Goal: Task Accomplishment & Management: Manage account settings

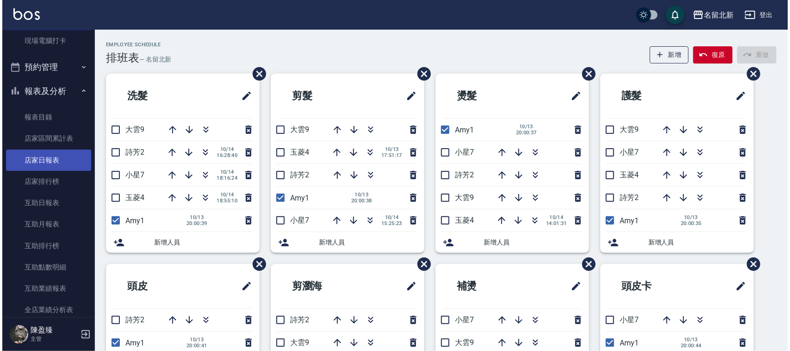
scroll to position [231, 0]
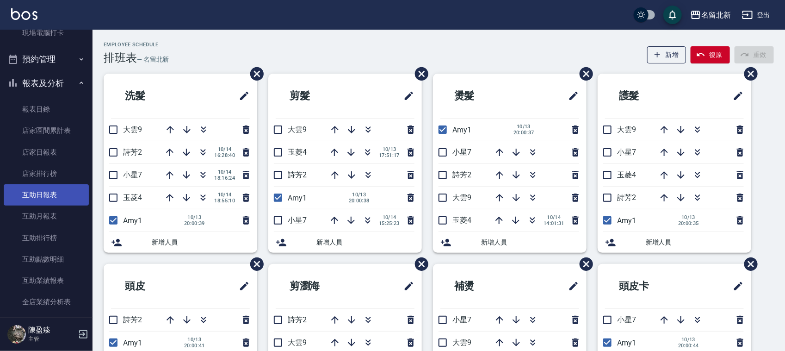
click at [46, 194] on link "互助日報表" at bounding box center [46, 194] width 85 height 21
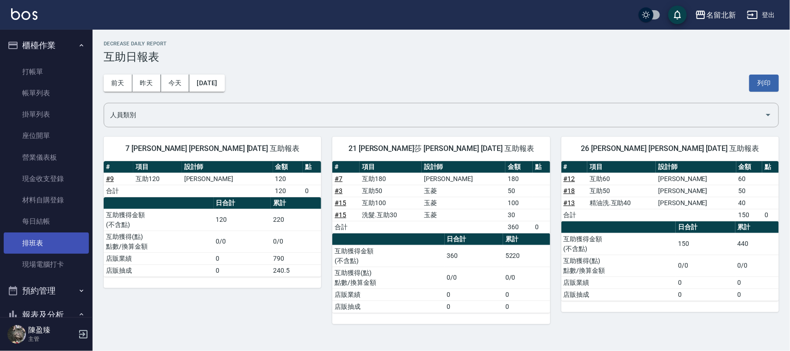
click at [46, 241] on link "排班表" at bounding box center [46, 242] width 85 height 21
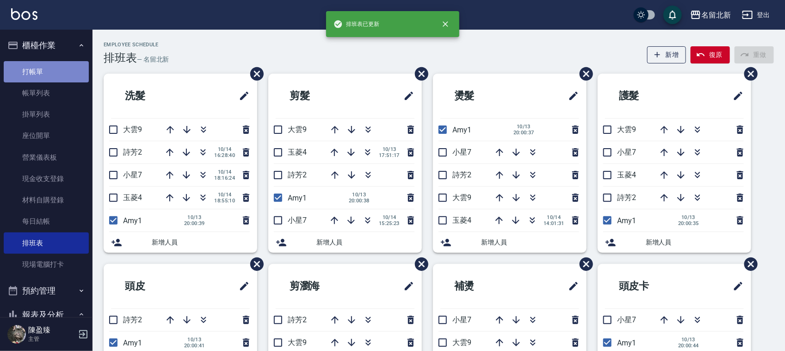
click at [49, 80] on link "打帳單" at bounding box center [46, 71] width 85 height 21
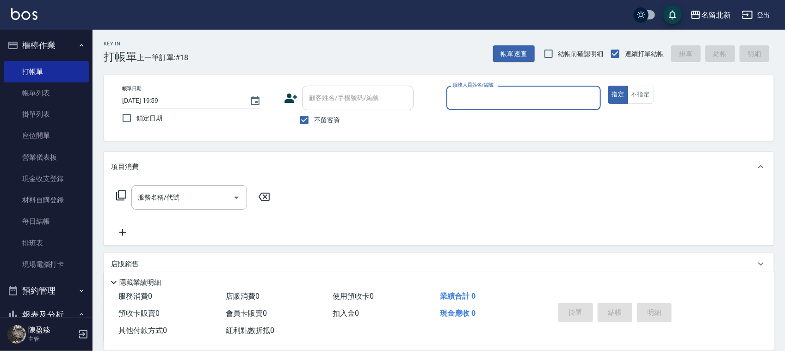
drag, startPoint x: 43, startPoint y: 247, endPoint x: 175, endPoint y: 165, distance: 155.4
click at [43, 247] on link "排班表" at bounding box center [46, 242] width 85 height 21
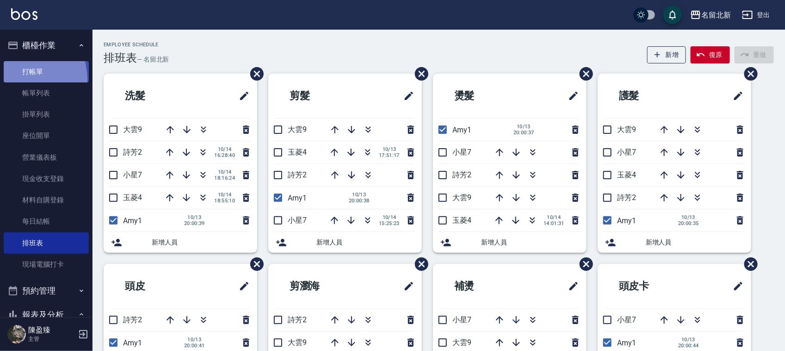
click at [19, 79] on link "打帳單" at bounding box center [46, 71] width 85 height 21
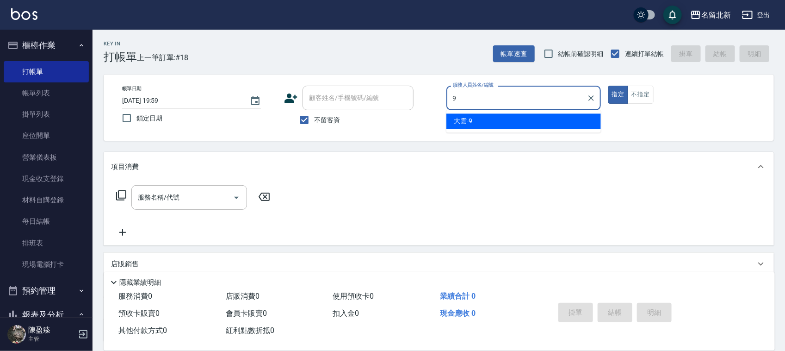
type input "大雲-9"
type button "true"
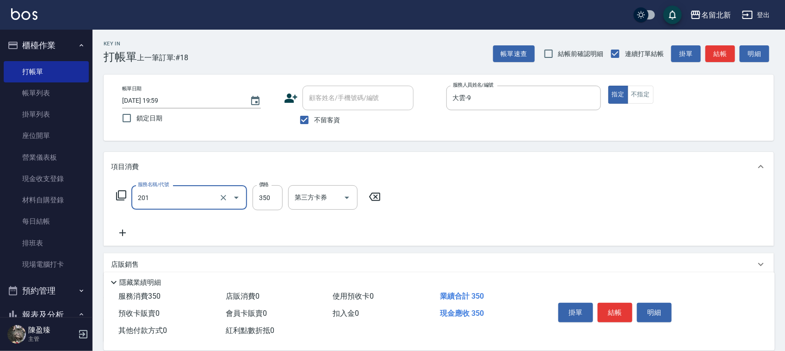
type input "一般洗髮(201)"
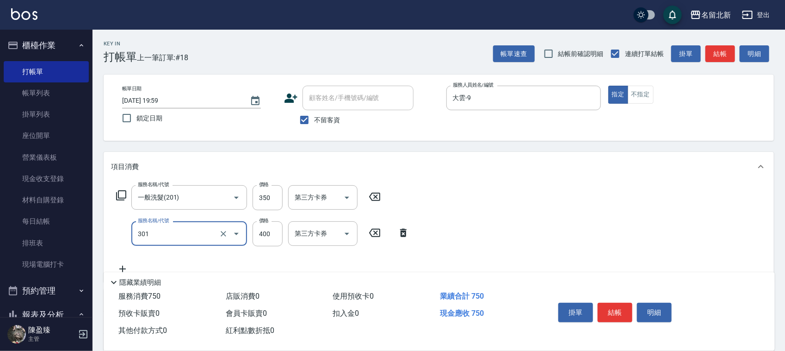
type input "造型剪髮(301)"
type input "388"
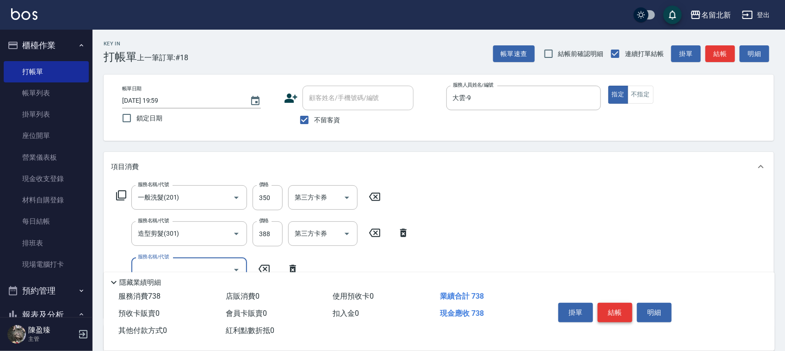
click at [627, 308] on button "結帳" at bounding box center [615, 312] width 35 height 19
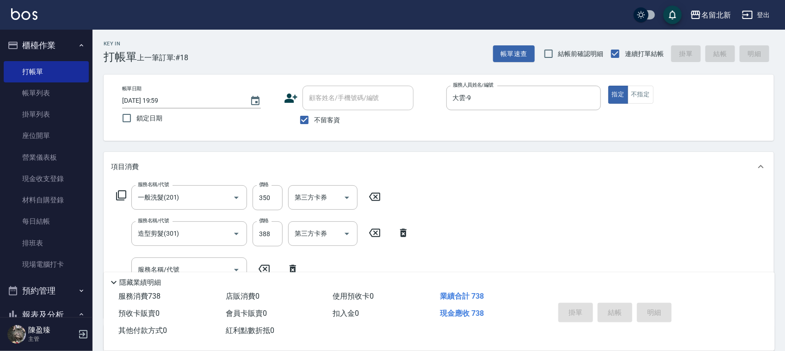
type input "[DATE] 20:00"
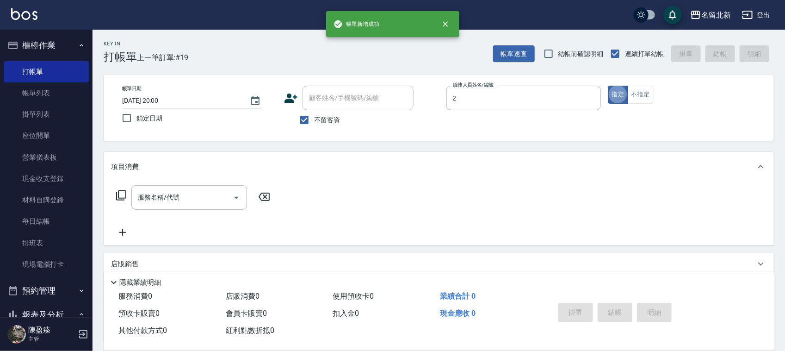
type input "詩芳-2"
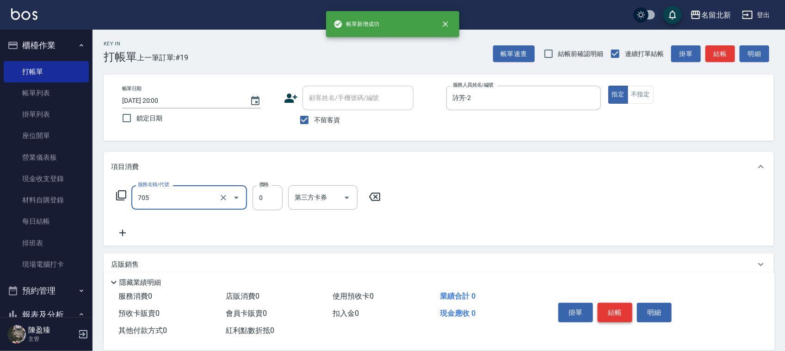
type input "互助50(705)"
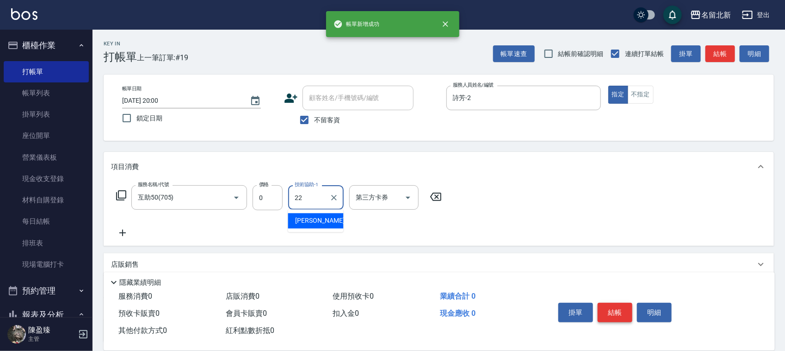
type input "芝芝-22"
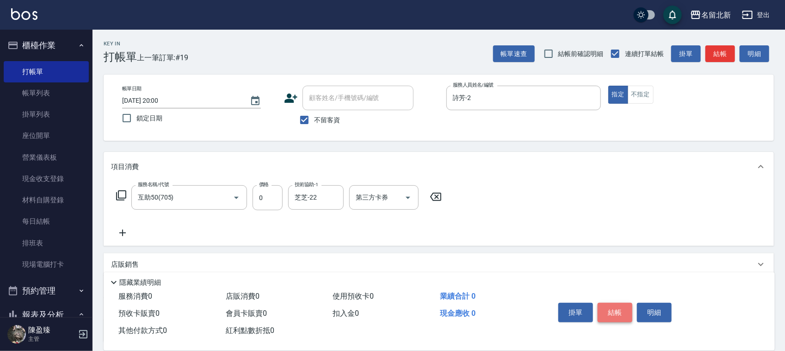
click at [622, 310] on button "結帳" at bounding box center [615, 312] width 35 height 19
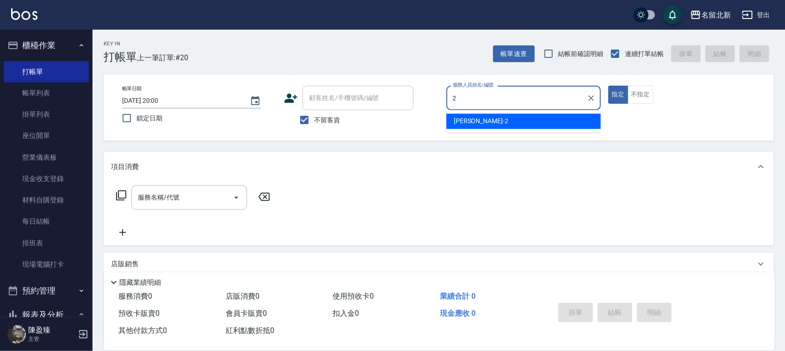
type input "詩芳-2"
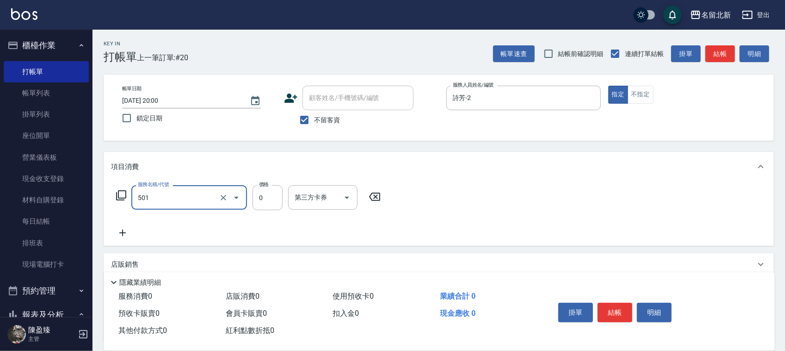
type input "染髮(501)"
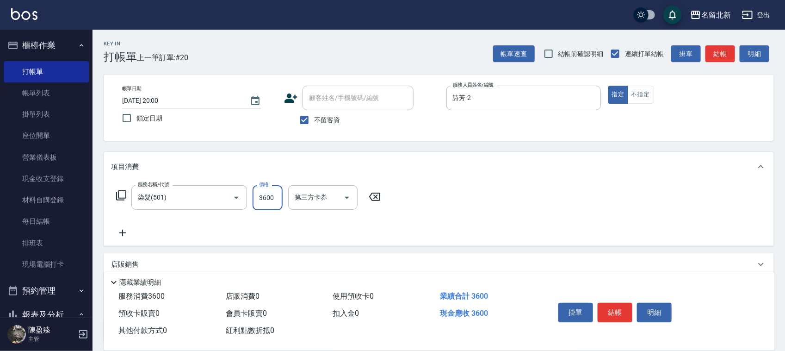
type input "3600"
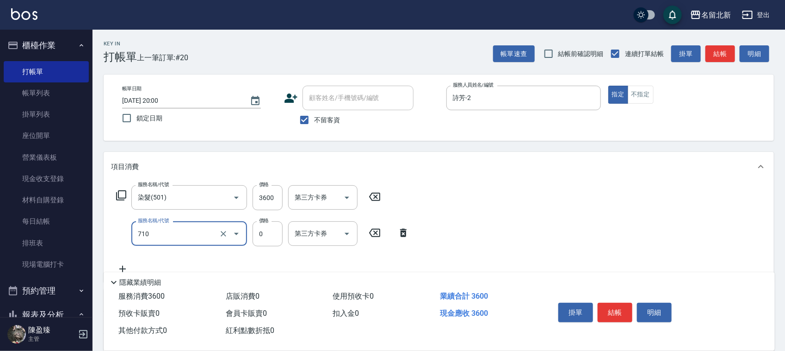
type input "互助100(710)"
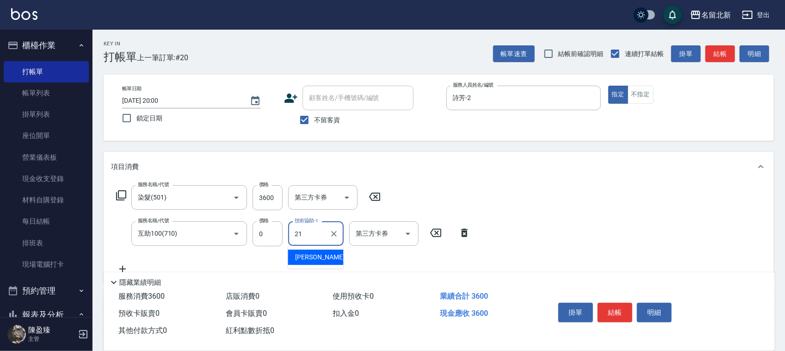
type input "[PERSON_NAME]-21"
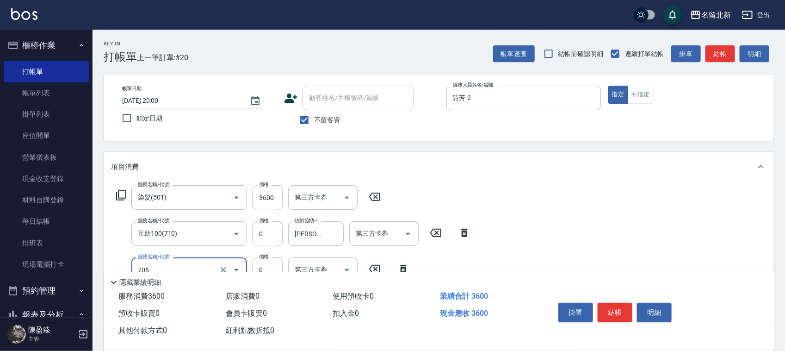
type input "互助50(705)"
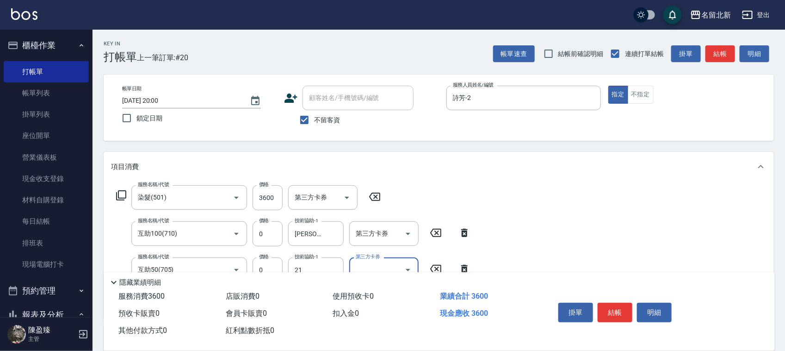
type input "[PERSON_NAME]-21"
click at [621, 310] on button "結帳" at bounding box center [615, 312] width 35 height 19
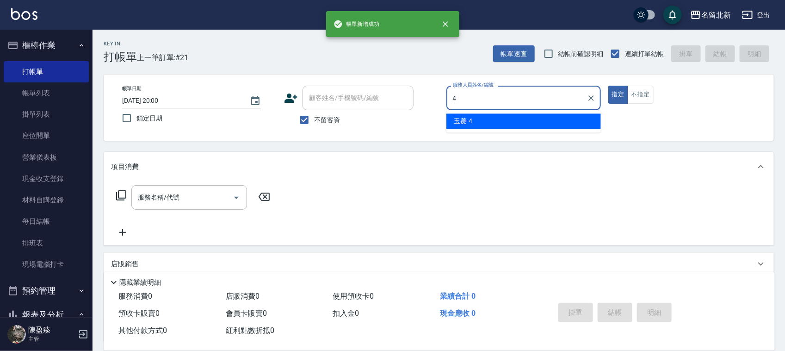
type input "玉菱-4"
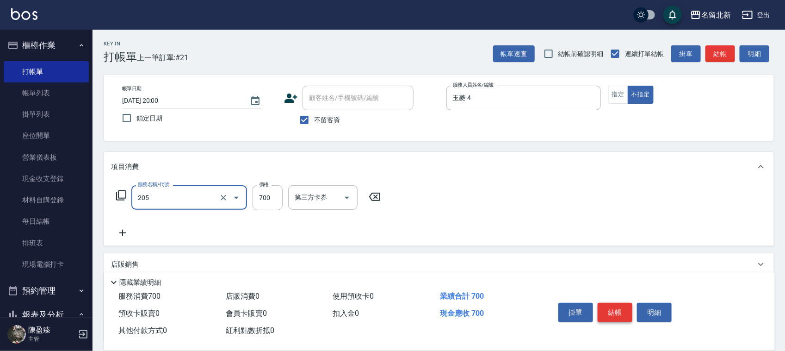
type input "精油+去角質洗(205)"
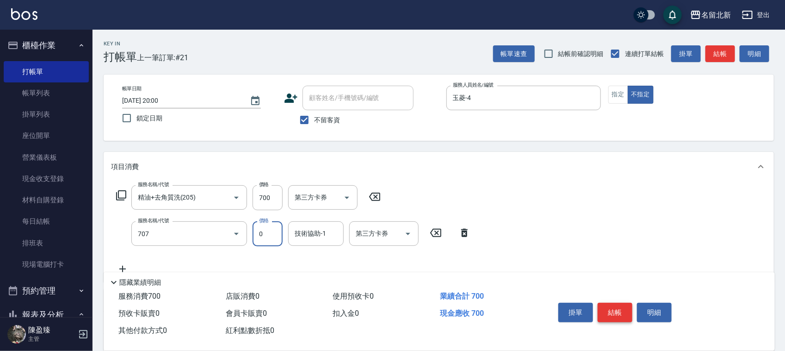
type input "互助70(707)"
type input "[PERSON_NAME]-26"
click at [621, 309] on button "結帳" at bounding box center [615, 312] width 35 height 19
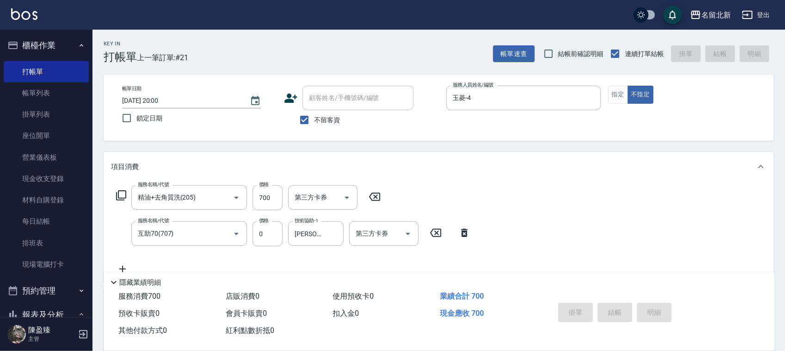
type input "[DATE] 20:01"
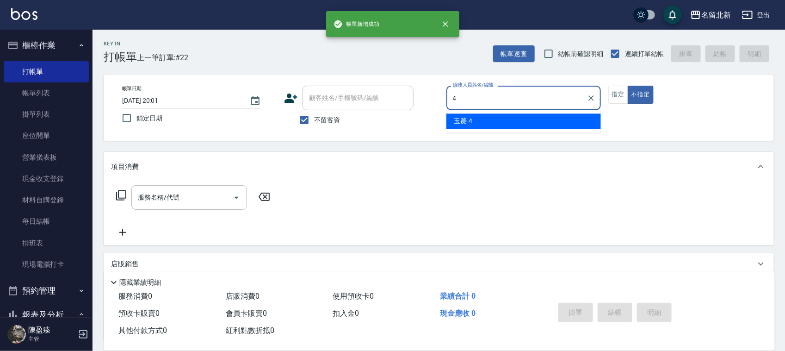
type input "玉菱-4"
type button "false"
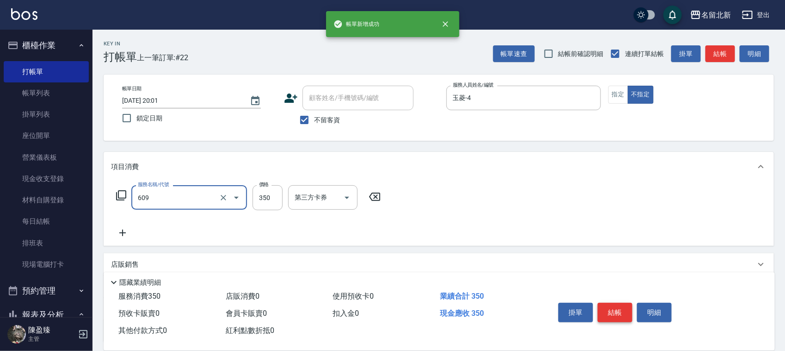
type input "頭皮隔離(609)"
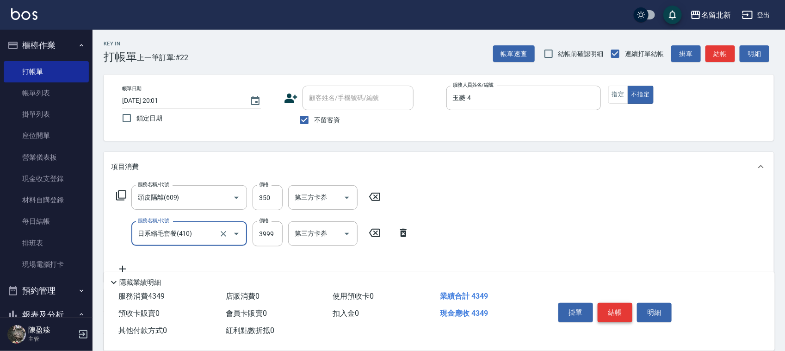
type input "日系縮毛套餐(410)"
type input "3998"
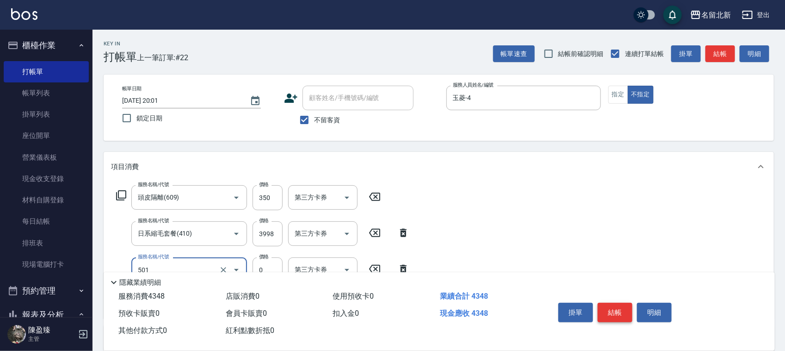
type input "染髮(501)"
type input "2652"
type input "互助20(702)"
type input "芝芝-22"
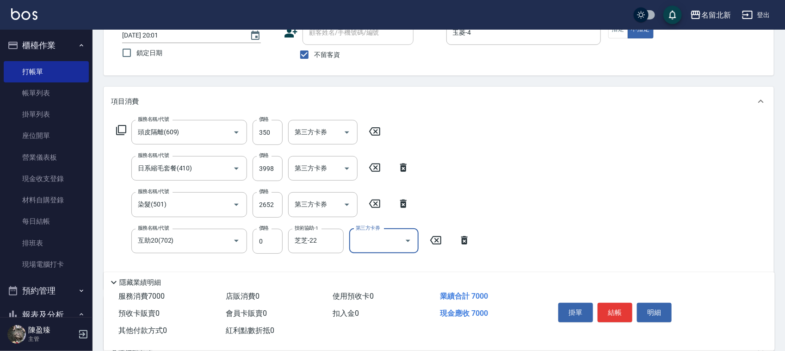
scroll to position [187, 0]
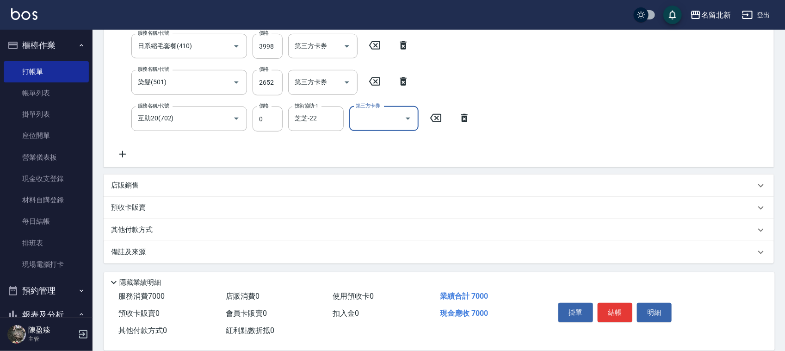
click at [167, 228] on div "其他付款方式" at bounding box center [433, 230] width 644 height 10
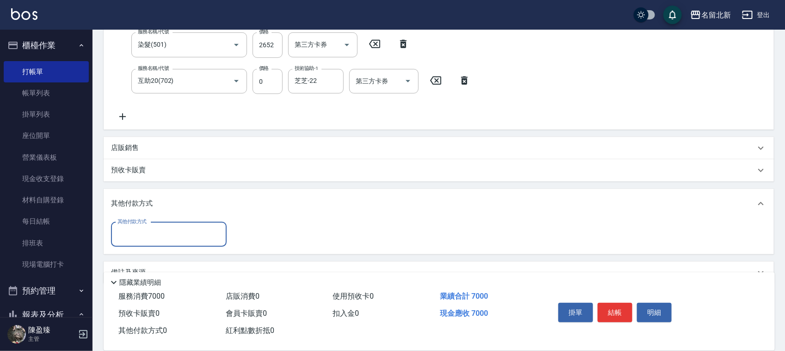
scroll to position [245, 0]
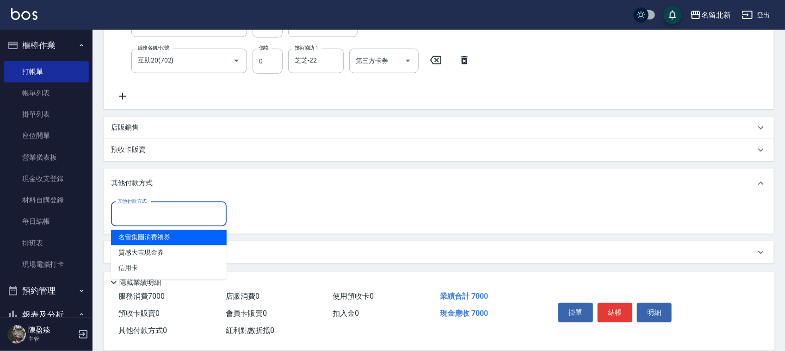
drag, startPoint x: 131, startPoint y: 218, endPoint x: 116, endPoint y: 260, distance: 44.2
click at [131, 218] on input "其他付款方式" at bounding box center [168, 214] width 107 height 16
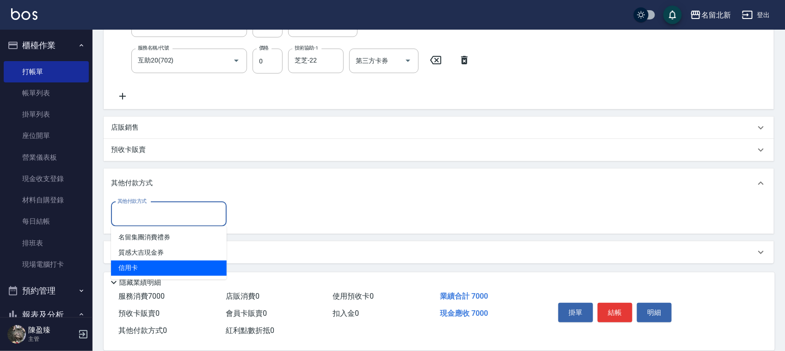
click at [127, 267] on span "信用卡" at bounding box center [169, 267] width 116 height 15
type input "信用卡"
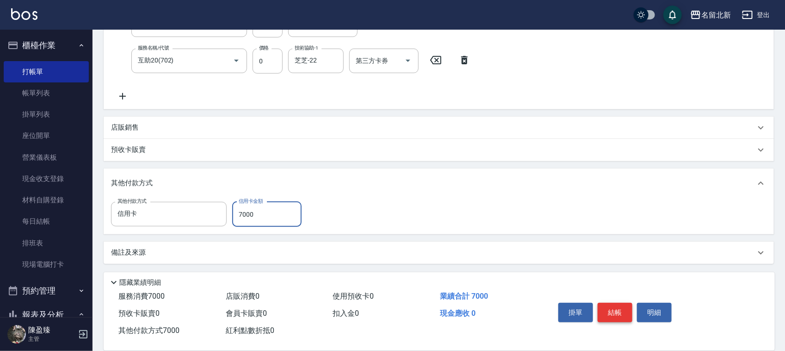
type input "7000"
click at [617, 306] on button "結帳" at bounding box center [615, 312] width 35 height 19
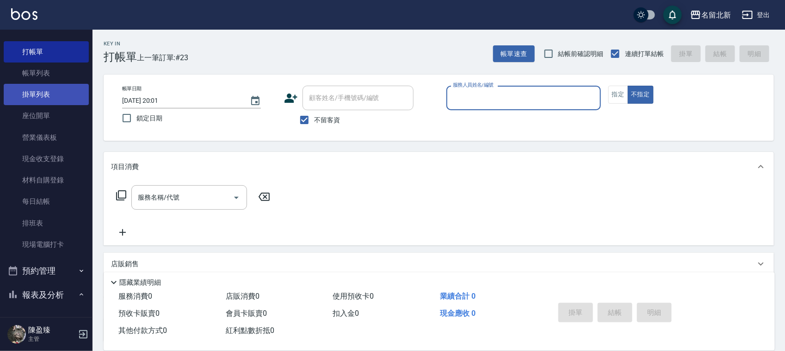
scroll to position [0, 0]
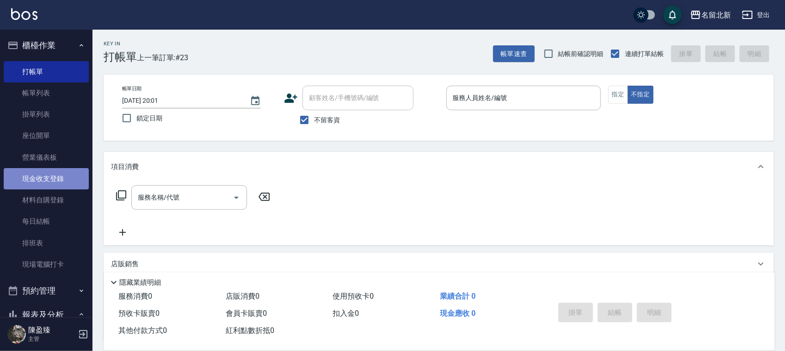
click at [63, 173] on link "現金收支登錄" at bounding box center [46, 178] width 85 height 21
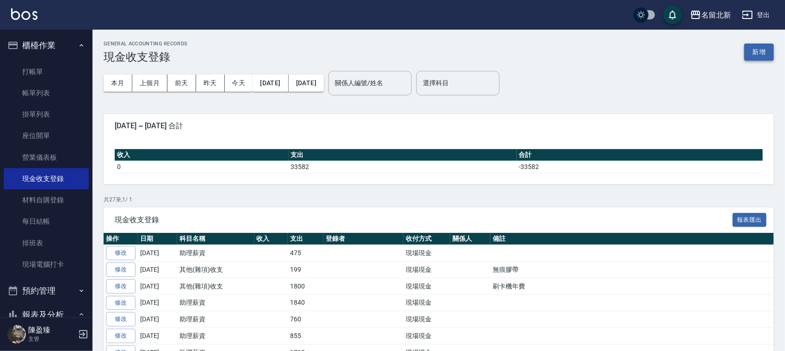
click at [765, 51] on button "新增" at bounding box center [759, 51] width 30 height 17
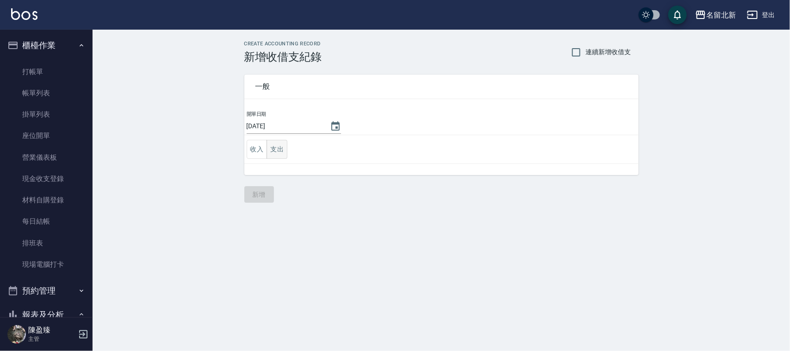
drag, startPoint x: 301, startPoint y: 160, endPoint x: 287, endPoint y: 150, distance: 16.3
click at [295, 156] on td "收入 支出" at bounding box center [441, 149] width 394 height 29
click at [287, 150] on button "支出" at bounding box center [276, 149] width 21 height 19
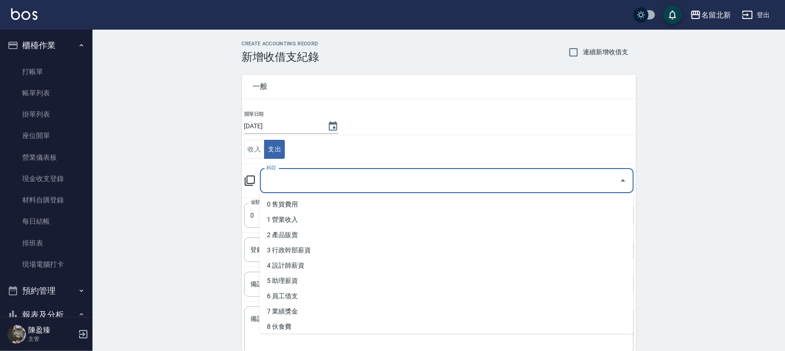
click at [299, 176] on input "科目" at bounding box center [440, 181] width 352 height 16
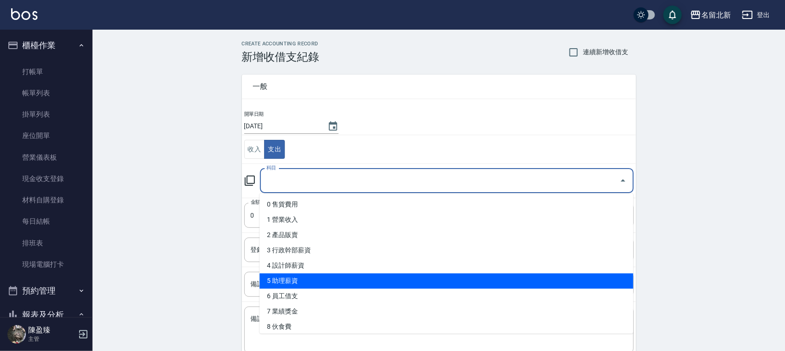
click at [308, 276] on li "5 助理薪資" at bounding box center [447, 280] width 374 height 15
type input "5 助理薪資"
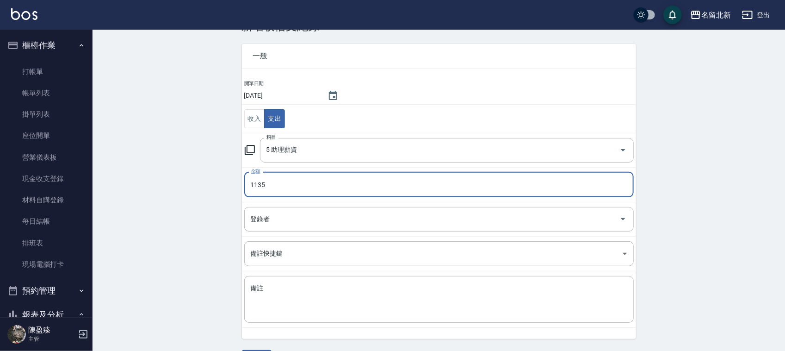
scroll to position [58, 0]
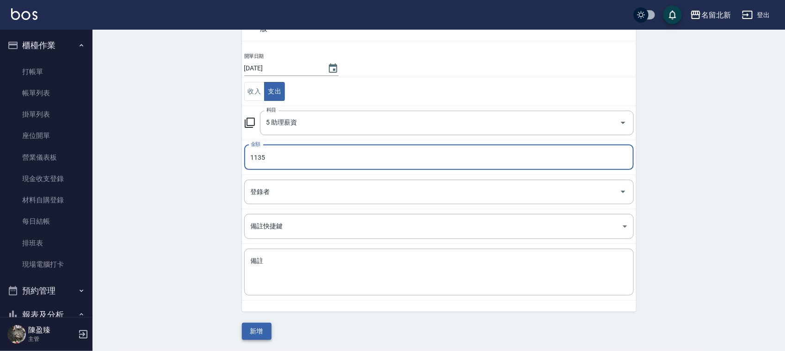
type input "1135"
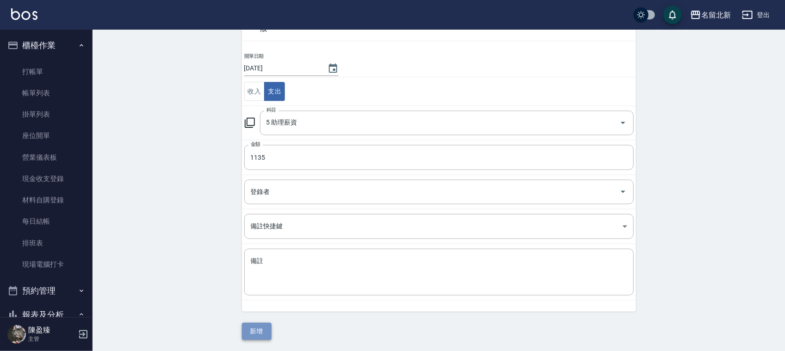
click at [251, 331] on button "新增" at bounding box center [257, 330] width 30 height 17
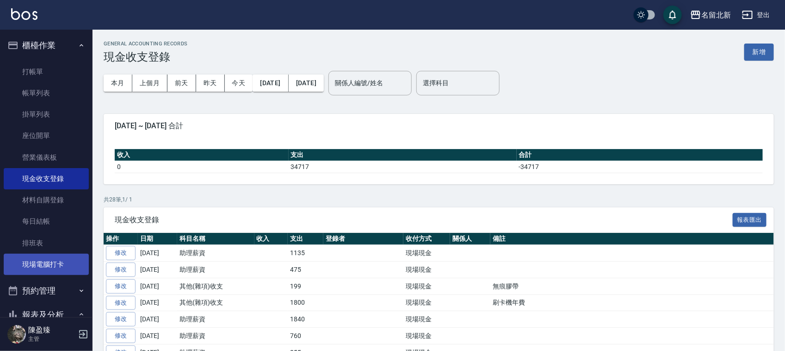
drag, startPoint x: 22, startPoint y: 247, endPoint x: 38, endPoint y: 267, distance: 25.3
click at [22, 247] on link "排班表" at bounding box center [46, 242] width 85 height 21
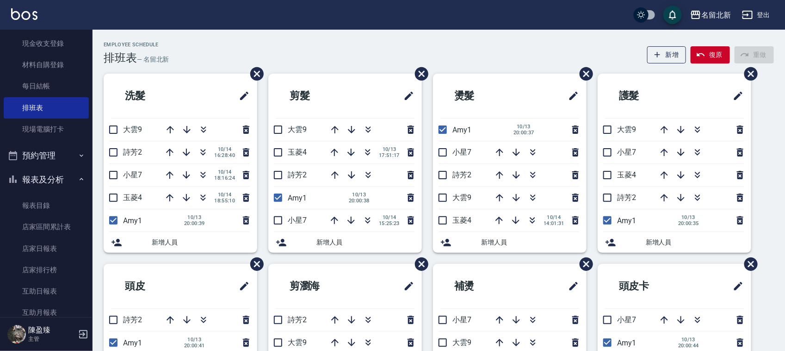
scroll to position [173, 0]
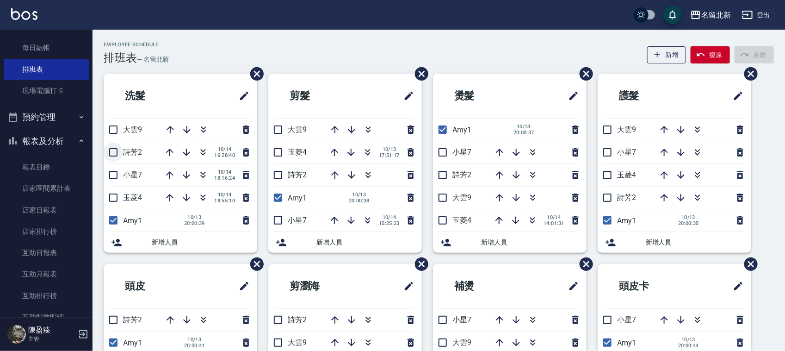
click at [114, 148] on input "checkbox" at bounding box center [113, 151] width 19 height 19
checkbox input "true"
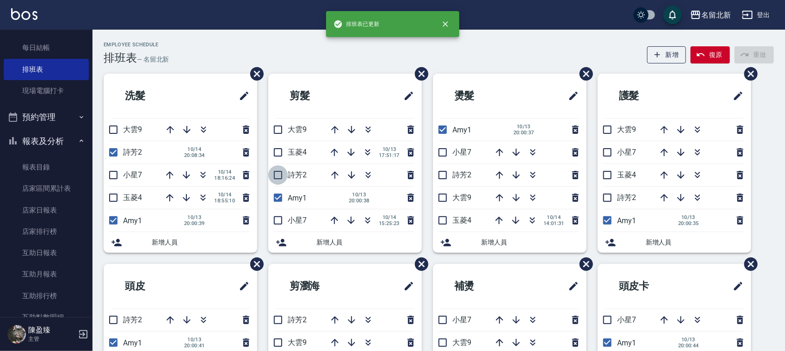
click at [285, 173] on input "checkbox" at bounding box center [277, 174] width 19 height 19
checkbox input "true"
click at [443, 179] on input "checkbox" at bounding box center [442, 174] width 19 height 19
checkbox input "true"
click at [618, 198] on span "詩芳2" at bounding box center [626, 197] width 19 height 9
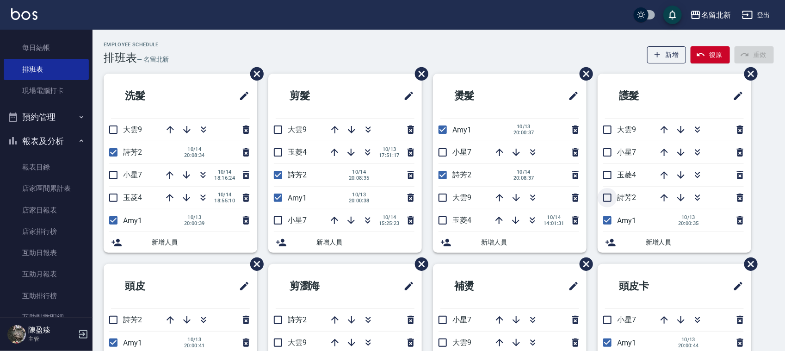
click at [606, 197] on input "checkbox" at bounding box center [607, 197] width 19 height 19
checkbox input "true"
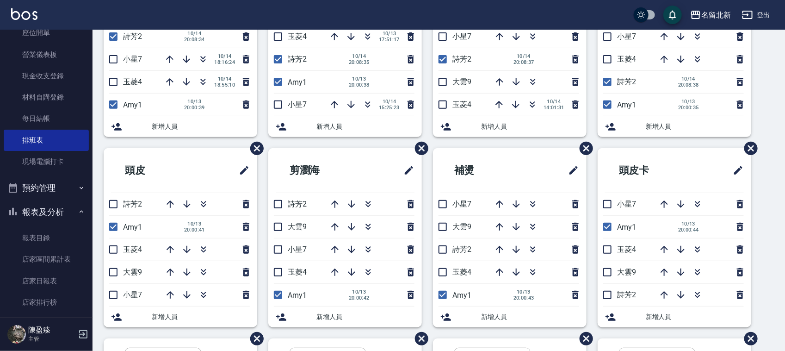
scroll to position [231, 0]
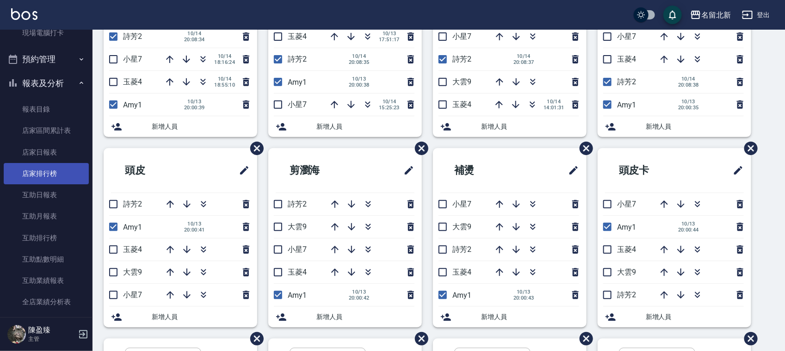
click at [44, 164] on link "店家排行榜" at bounding box center [46, 173] width 85 height 21
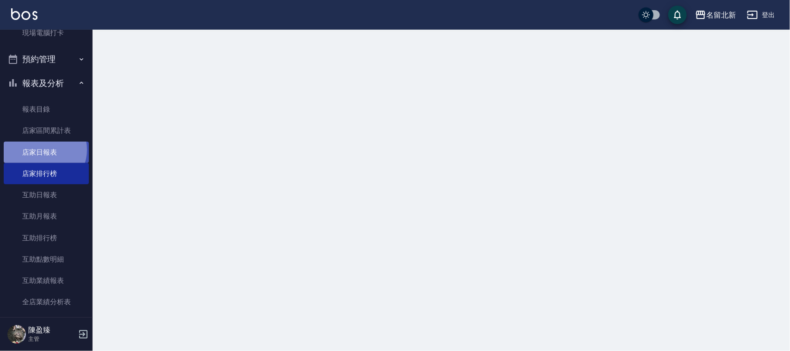
click at [43, 149] on link "店家日報表" at bounding box center [46, 152] width 85 height 21
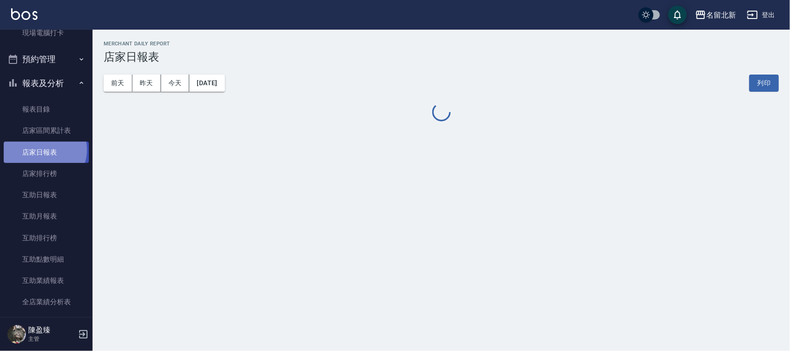
click at [44, 149] on link "店家日報表" at bounding box center [46, 152] width 85 height 21
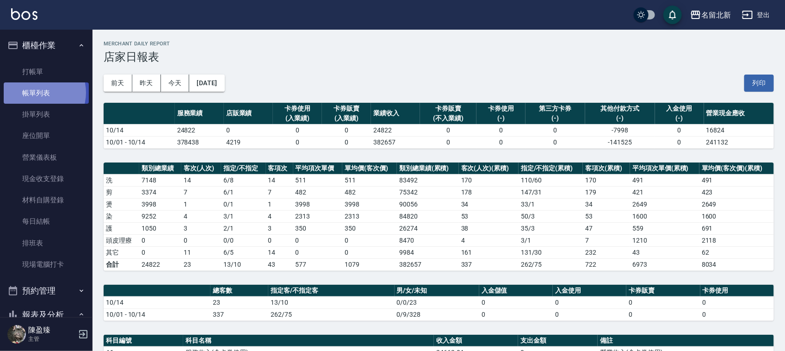
click at [38, 93] on link "帳單列表" at bounding box center [46, 92] width 85 height 21
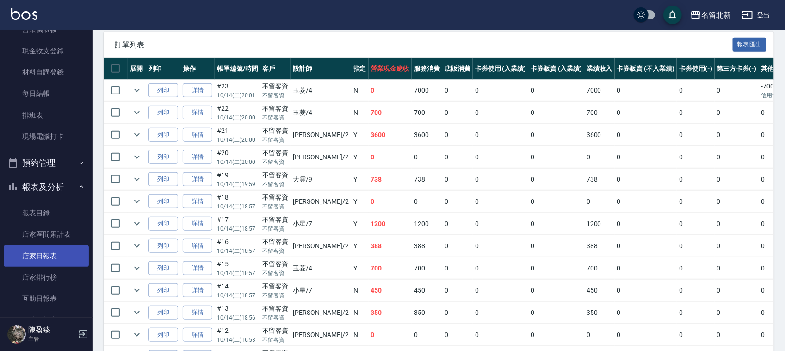
scroll to position [173, 0]
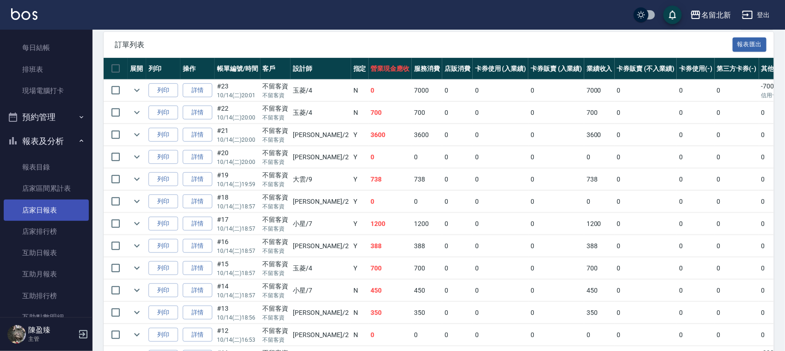
click at [56, 215] on link "店家日報表" at bounding box center [46, 209] width 85 height 21
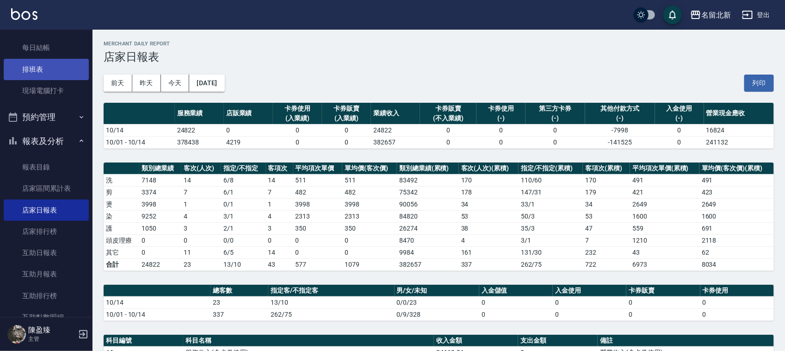
click at [38, 68] on link "排班表" at bounding box center [46, 69] width 85 height 21
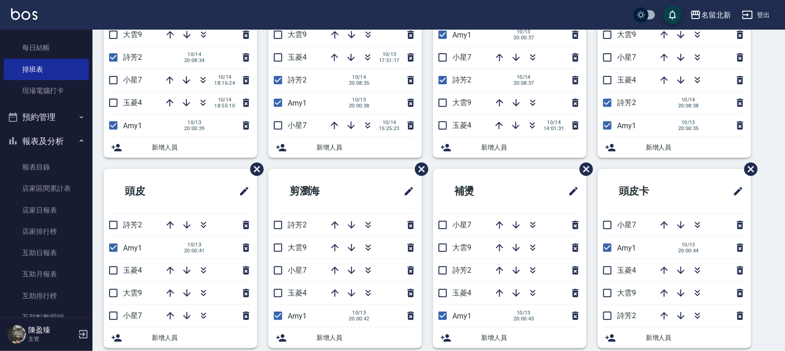
scroll to position [96, 0]
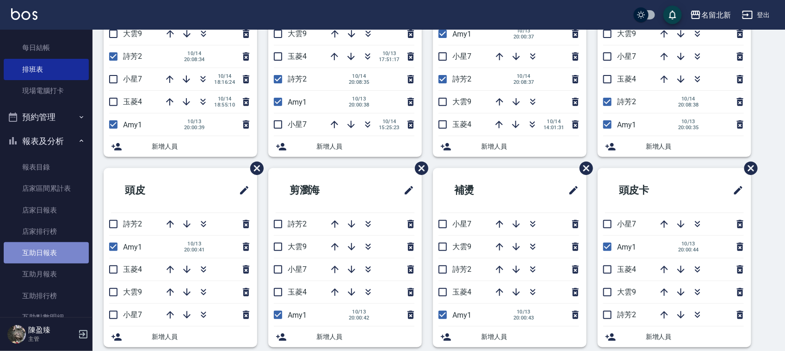
click at [55, 252] on link "互助日報表" at bounding box center [46, 252] width 85 height 21
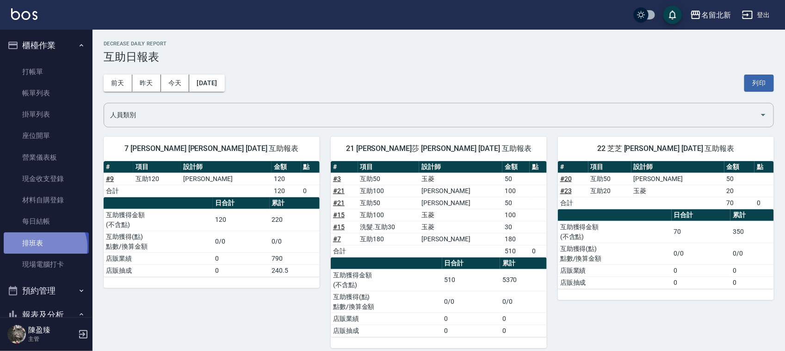
click at [44, 247] on link "排班表" at bounding box center [46, 242] width 85 height 21
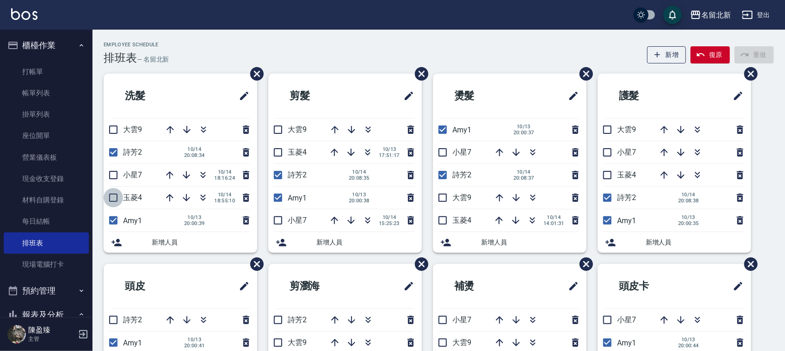
click at [117, 198] on input "checkbox" at bounding box center [113, 197] width 19 height 19
checkbox input "true"
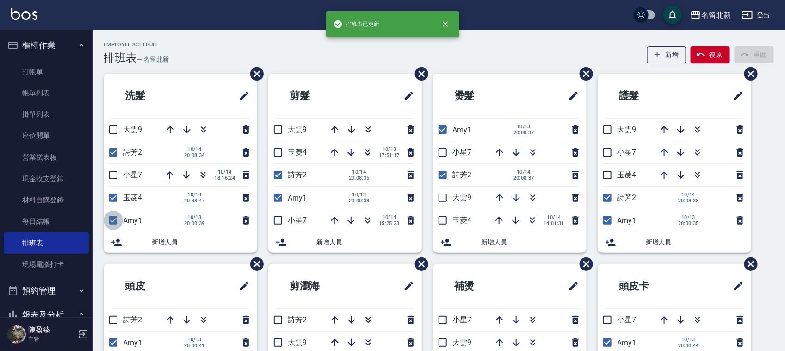
click at [117, 224] on input "checkbox" at bounding box center [113, 219] width 19 height 19
checkbox input "false"
click at [279, 201] on input "checkbox" at bounding box center [277, 197] width 19 height 19
checkbox input "false"
click at [274, 152] on input "checkbox" at bounding box center [277, 151] width 19 height 19
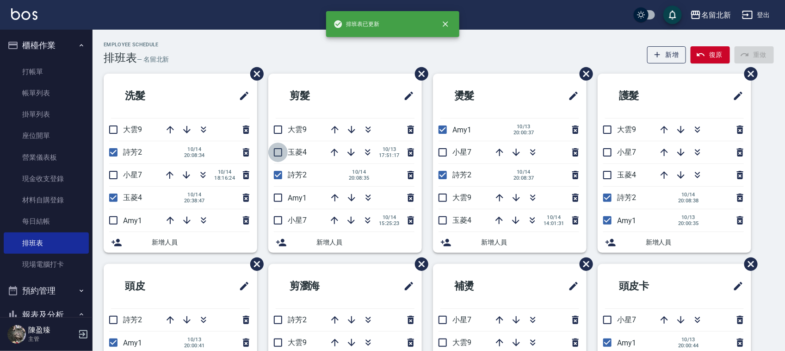
checkbox input "true"
drag, startPoint x: 445, startPoint y: 220, endPoint x: 446, endPoint y: 178, distance: 42.1
click at [443, 217] on input "checkbox" at bounding box center [442, 219] width 19 height 19
checkbox input "true"
click at [438, 128] on input "checkbox" at bounding box center [442, 129] width 19 height 19
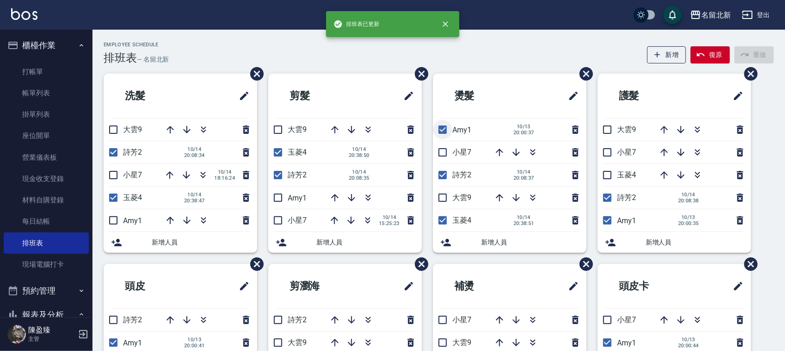
checkbox input "false"
drag, startPoint x: 608, startPoint y: 220, endPoint x: 607, endPoint y: 154, distance: 65.7
click at [608, 218] on input "checkbox" at bounding box center [607, 219] width 19 height 19
checkbox input "false"
click at [608, 171] on input "checkbox" at bounding box center [607, 174] width 19 height 19
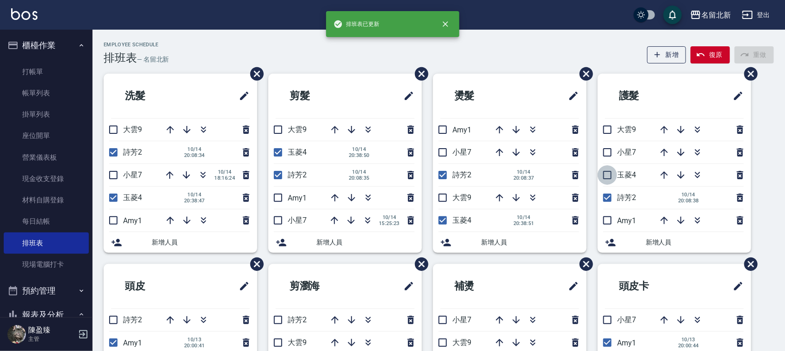
checkbox input "true"
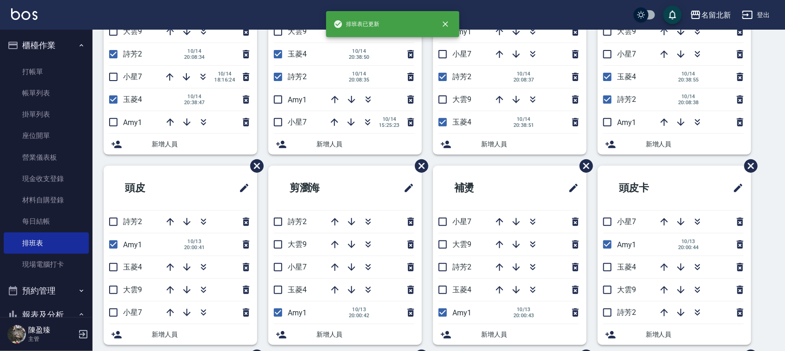
scroll to position [116, 0]
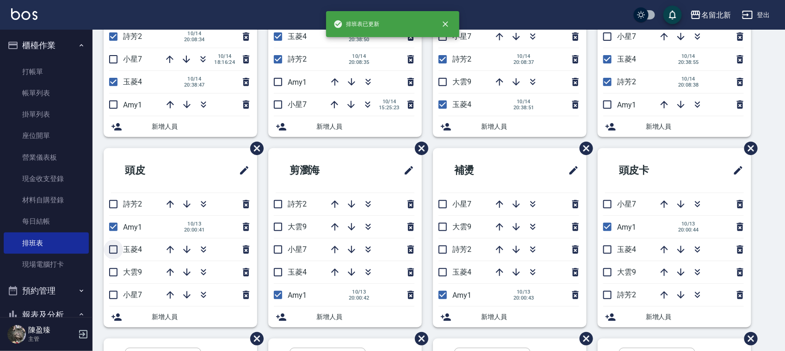
click at [116, 250] on input "checkbox" at bounding box center [113, 249] width 19 height 19
checkbox input "true"
click at [112, 228] on input "checkbox" at bounding box center [113, 226] width 19 height 19
checkbox input "false"
click at [280, 270] on input "checkbox" at bounding box center [277, 271] width 19 height 19
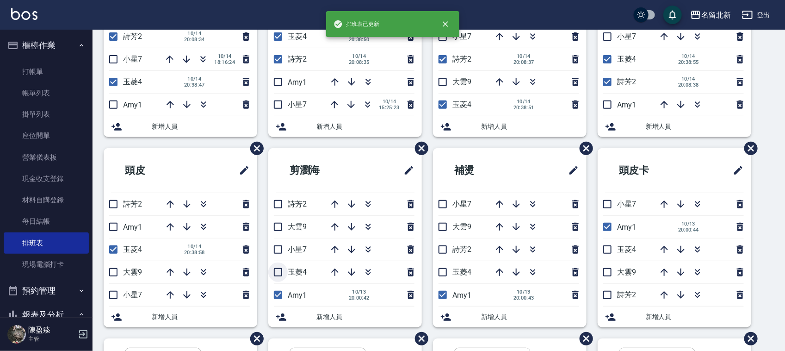
checkbox input "true"
click at [281, 297] on input "checkbox" at bounding box center [277, 294] width 19 height 19
checkbox input "false"
drag, startPoint x: 279, startPoint y: 206, endPoint x: 284, endPoint y: 202, distance: 6.2
click at [280, 204] on input "checkbox" at bounding box center [277, 203] width 19 height 19
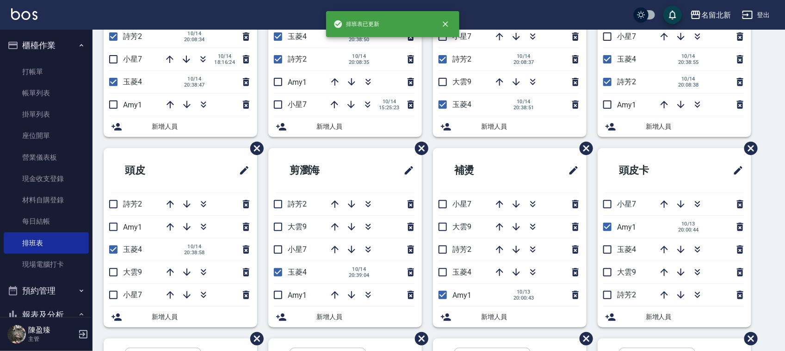
checkbox input "true"
click at [443, 248] on input "checkbox" at bounding box center [442, 249] width 19 height 19
checkbox input "true"
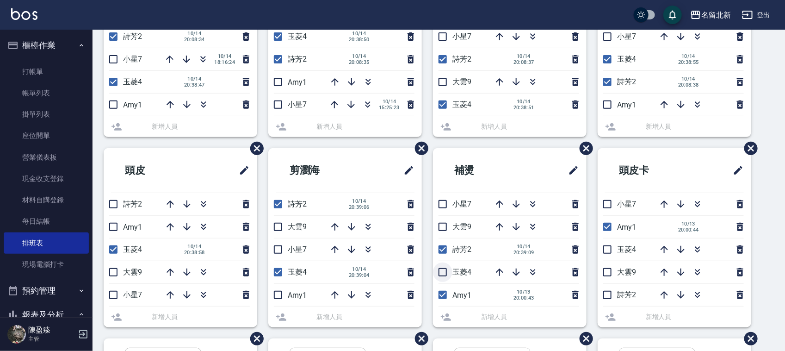
click at [441, 269] on input "checkbox" at bounding box center [442, 271] width 19 height 19
checkbox input "true"
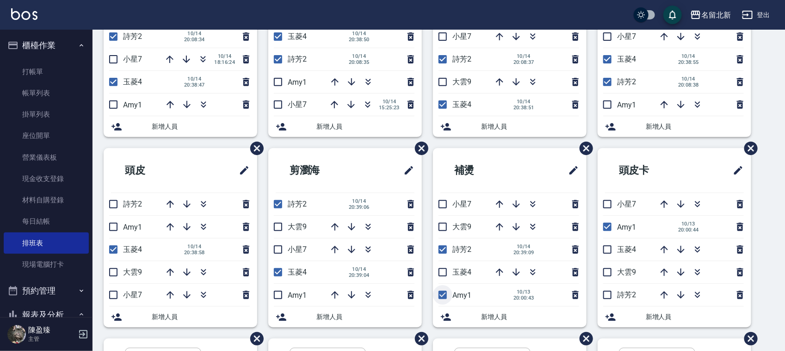
click at [438, 296] on input "checkbox" at bounding box center [442, 294] width 19 height 19
checkbox input "false"
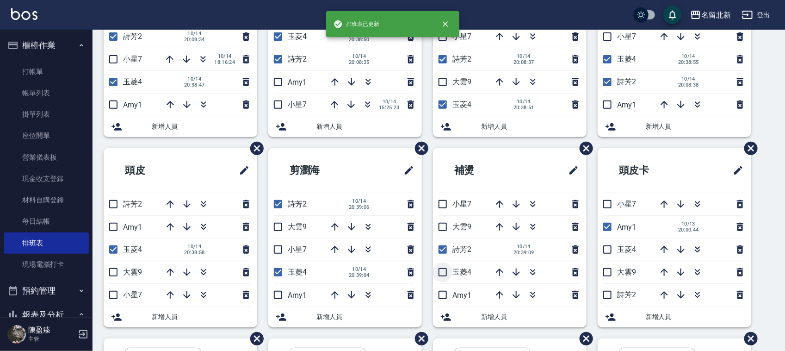
click at [442, 280] on input "checkbox" at bounding box center [442, 271] width 19 height 19
checkbox input "true"
drag, startPoint x: 604, startPoint y: 228, endPoint x: 615, endPoint y: 248, distance: 23.2
click at [605, 229] on input "checkbox" at bounding box center [607, 226] width 19 height 19
checkbox input "false"
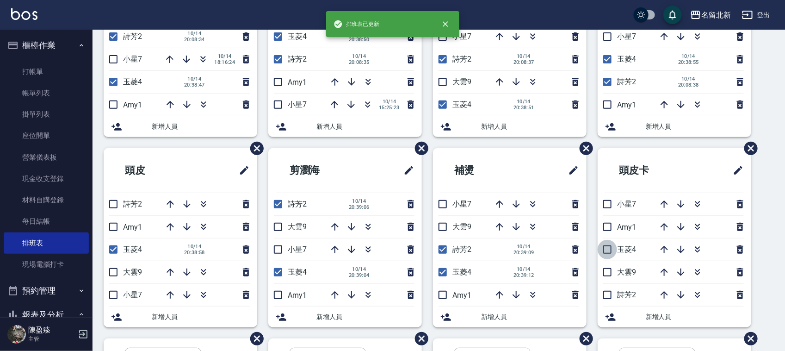
click at [608, 251] on input "checkbox" at bounding box center [607, 249] width 19 height 19
checkbox input "true"
click at [612, 292] on input "checkbox" at bounding box center [607, 294] width 19 height 19
checkbox input "true"
